Goal: Task Accomplishment & Management: Use online tool/utility

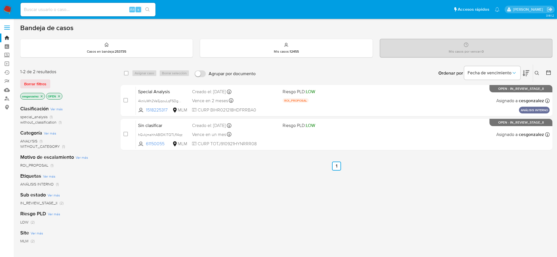
click at [8, 10] on img at bounding box center [8, 10] width 10 height 10
click at [46, 84] on span "Borrar filtros" at bounding box center [35, 84] width 22 height 8
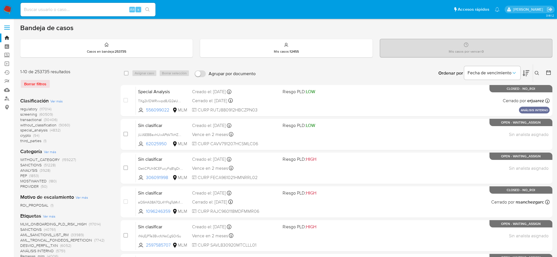
click at [30, 115] on span "screening" at bounding box center [28, 114] width 17 height 6
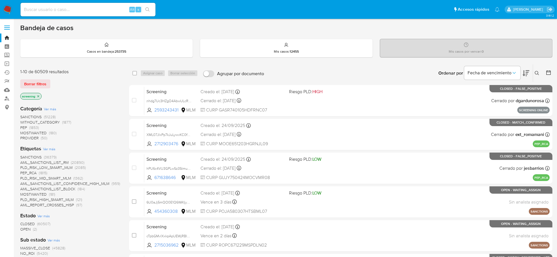
scroll to position [35, 0]
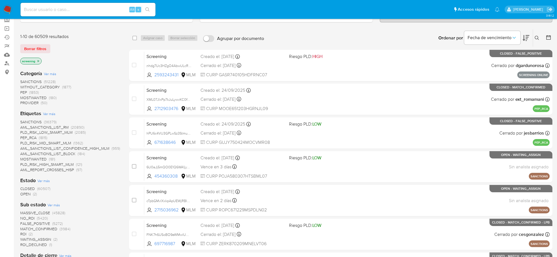
click at [32, 192] on span "OPEN (2)" at bounding box center [28, 193] width 17 height 5
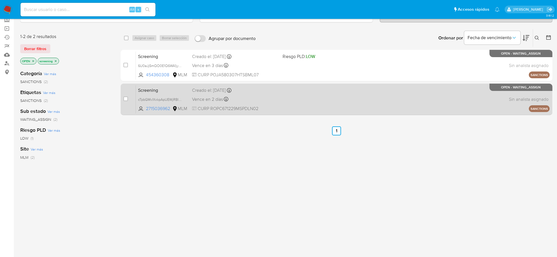
click at [214, 106] on span "CURP ROPC671229MSPDLN02" at bounding box center [235, 109] width 86 height 6
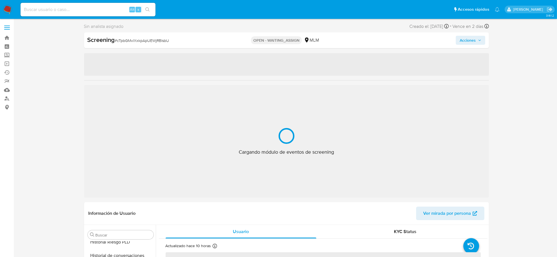
scroll to position [264, 0]
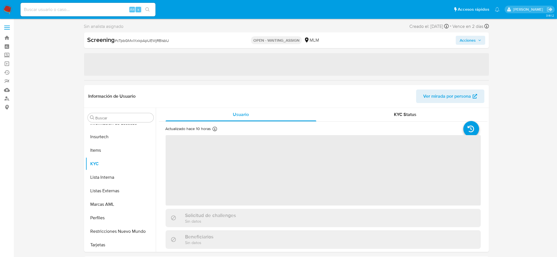
select select "10"
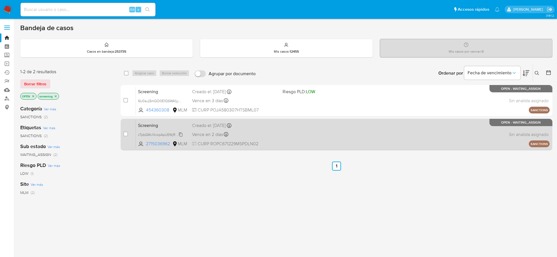
click at [179, 133] on span "cTpbGMvlXxkpApUEWjRBIsbU" at bounding box center [161, 134] width 47 height 6
click at [214, 135] on span "Vence en 2 días" at bounding box center [207, 134] width 31 height 6
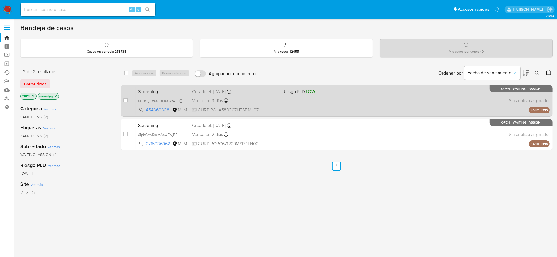
click at [179, 100] on span "6U0aJj5mQO0E1Q6WA1jyoJA1" at bounding box center [162, 100] width 48 height 6
click at [207, 100] on span "Vence en 3 días" at bounding box center [207, 101] width 31 height 6
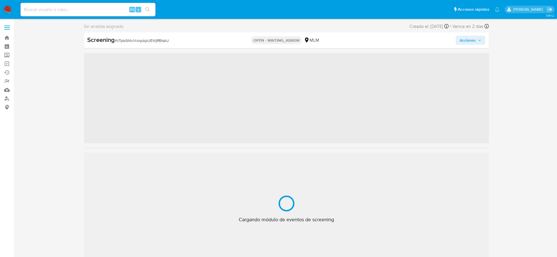
scroll to position [264, 0]
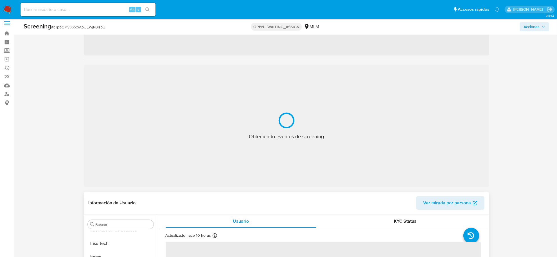
select select "10"
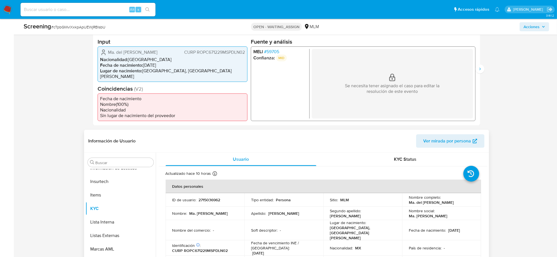
scroll to position [176, 0]
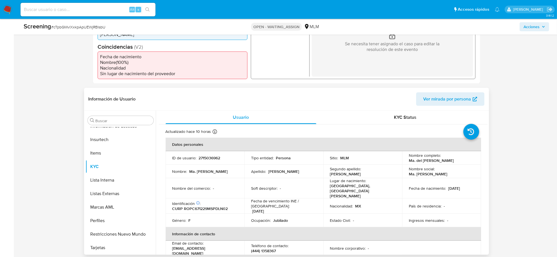
click at [216, 158] on p "2715036962" at bounding box center [210, 157] width 22 height 5
copy p "2715036962"
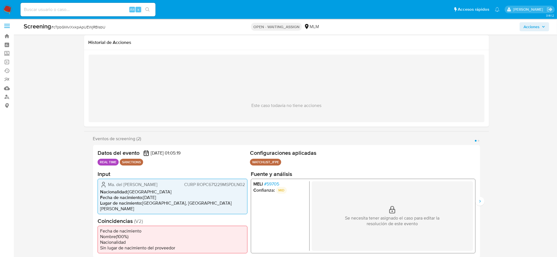
scroll to position [0, 0]
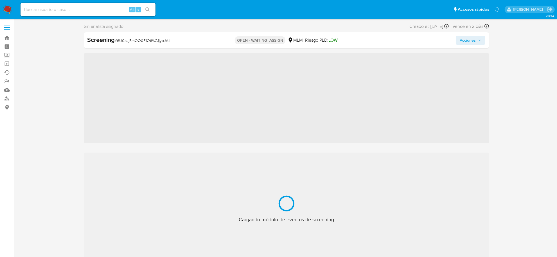
scroll to position [264, 0]
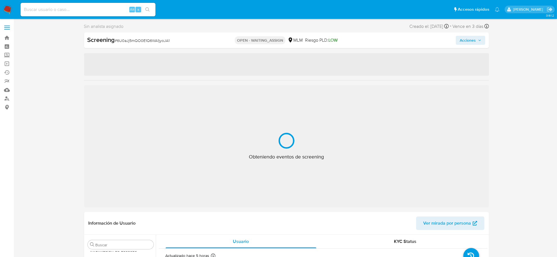
select select "10"
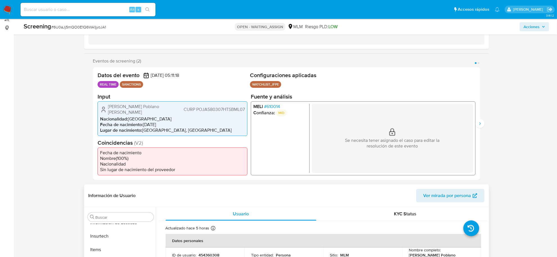
scroll to position [141, 0]
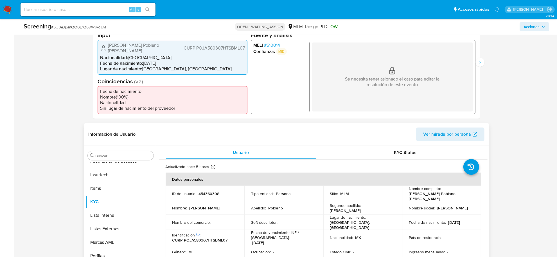
click at [208, 195] on p "454360308" at bounding box center [209, 193] width 21 height 5
copy p "454360308"
